Goal: Task Accomplishment & Management: Complete application form

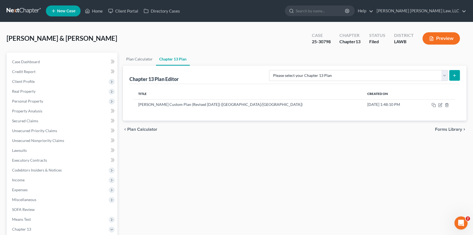
click at [444, 36] on button "Preview" at bounding box center [440, 38] width 37 height 12
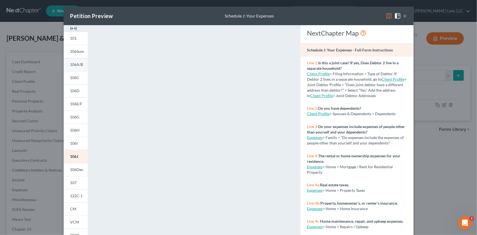
click at [74, 67] on link "106A/B" at bounding box center [76, 64] width 24 height 13
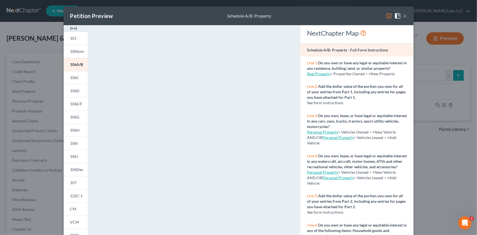
click at [386, 13] on img at bounding box center [388, 16] width 7 height 7
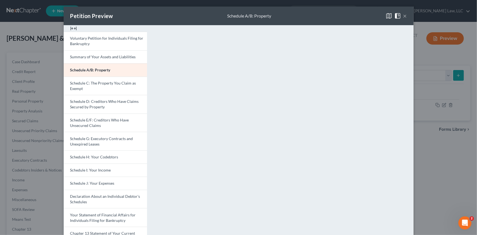
click at [72, 29] on img at bounding box center [73, 28] width 7 height 7
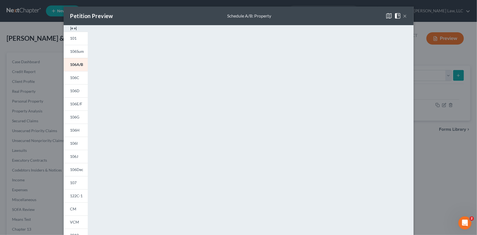
click at [388, 16] on img at bounding box center [388, 16] width 7 height 7
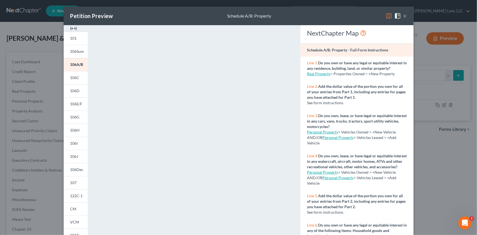
click at [388, 16] on img at bounding box center [388, 16] width 7 height 7
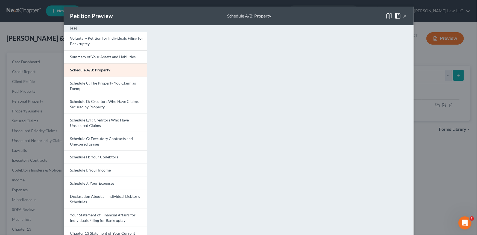
click at [388, 16] on img at bounding box center [388, 16] width 7 height 7
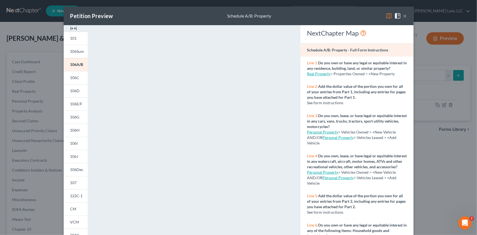
click at [387, 16] on img at bounding box center [388, 16] width 7 height 7
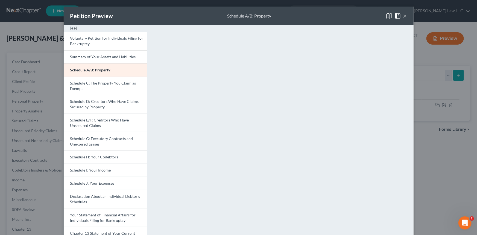
click at [387, 16] on img at bounding box center [388, 16] width 7 height 7
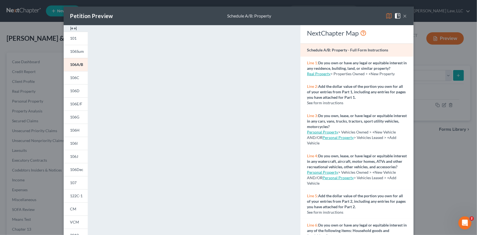
click at [70, 28] on img at bounding box center [73, 28] width 7 height 7
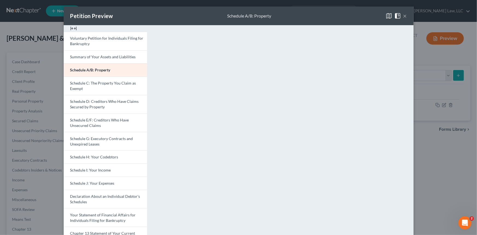
click at [70, 28] on img at bounding box center [73, 28] width 7 height 7
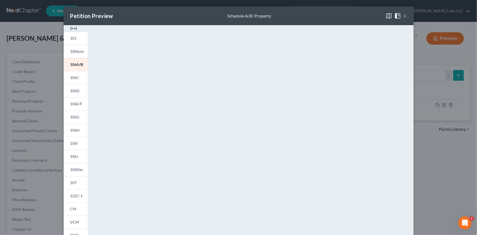
click at [70, 28] on img at bounding box center [73, 28] width 7 height 7
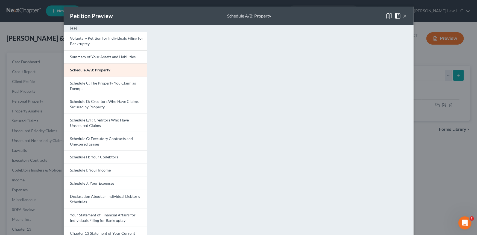
click at [386, 16] on img at bounding box center [388, 16] width 7 height 7
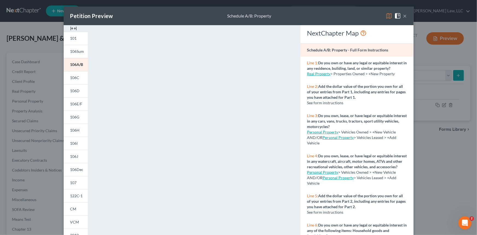
click at [403, 16] on button "×" at bounding box center [405, 16] width 4 height 7
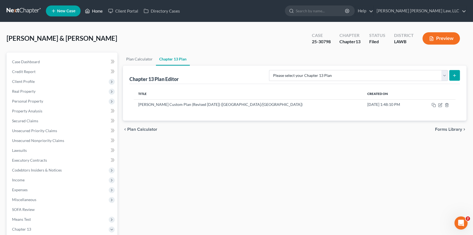
click at [95, 9] on link "Home" at bounding box center [93, 11] width 23 height 10
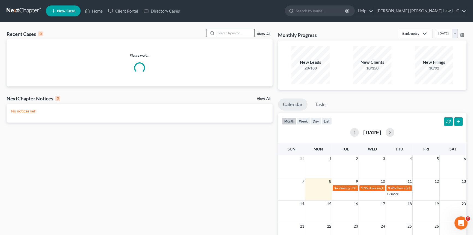
click at [229, 34] on input "search" at bounding box center [235, 33] width 38 height 8
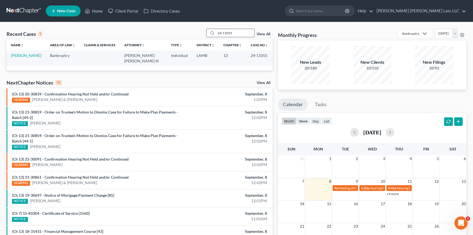
type input "24-11055"
click at [20, 54] on link "[PERSON_NAME]" at bounding box center [26, 55] width 30 height 5
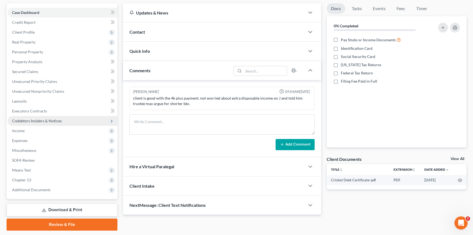
scroll to position [49, 0]
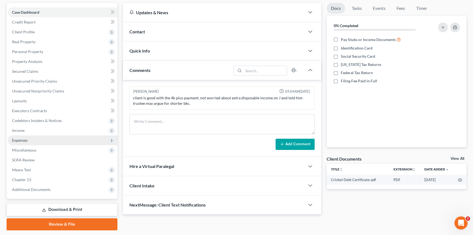
click at [31, 138] on span "Expenses" at bounding box center [63, 140] width 110 height 10
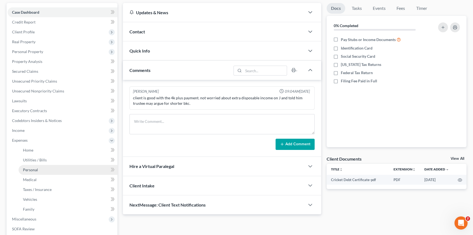
click at [41, 170] on link "Personal" at bounding box center [68, 170] width 99 height 10
click at [78, 169] on link "Personal" at bounding box center [68, 170] width 99 height 10
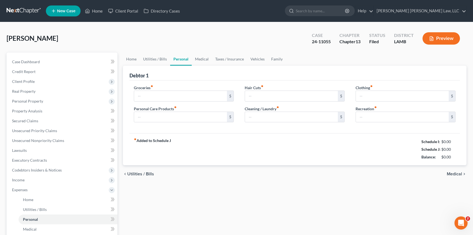
type input "2,437.00"
type input "390.00"
type input "117.00"
type input "91.00"
type input "276.00"
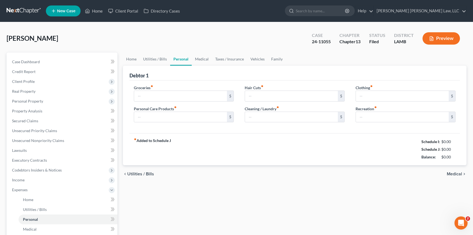
type input "0.00"
click at [169, 97] on input "2,437.00" at bounding box center [180, 96] width 93 height 10
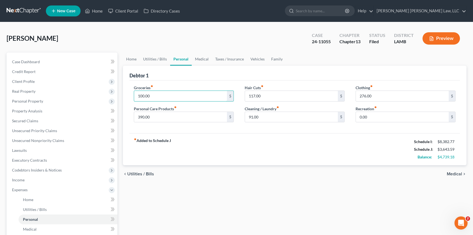
type input "100.00"
click at [152, 117] on input "390.00" at bounding box center [180, 117] width 93 height 10
click at [152, 95] on input "100.00" at bounding box center [180, 96] width 93 height 10
type input "400.00"
click at [140, 117] on input "text" at bounding box center [180, 117] width 93 height 10
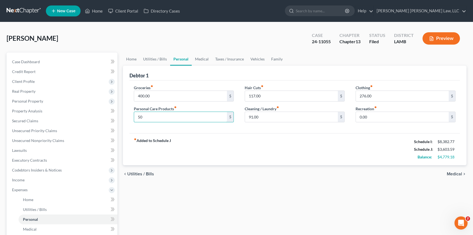
type input "5"
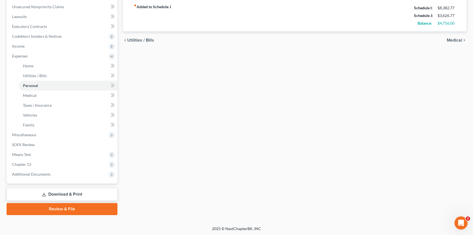
scroll to position [134, 0]
type input "73.18"
